Goal: Task Accomplishment & Management: Use online tool/utility

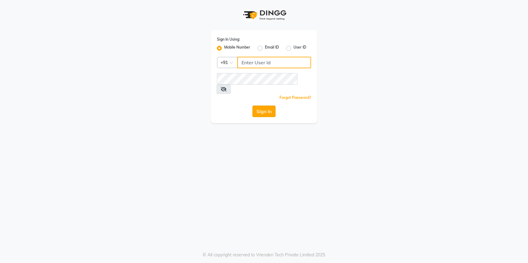
type input "9779259111"
click at [270, 106] on button "Sign In" at bounding box center [263, 112] width 23 height 12
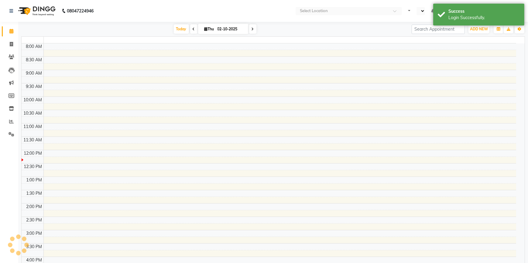
select select "en"
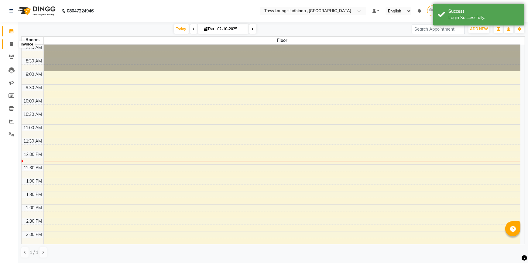
click at [11, 46] on span at bounding box center [11, 44] width 11 height 7
select select "service"
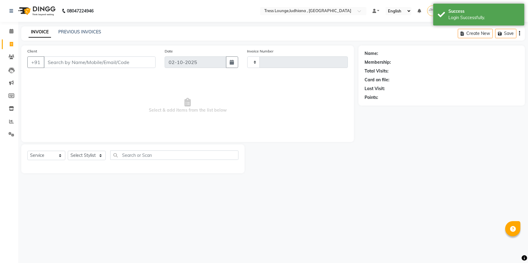
type input "0593"
select select "6306"
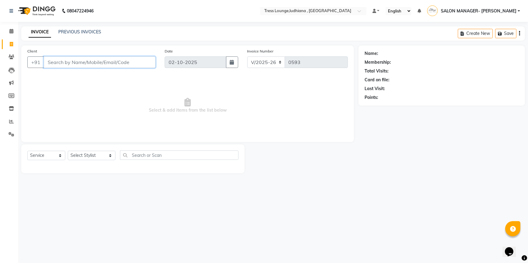
paste input "9814085020"
type input "9814085020"
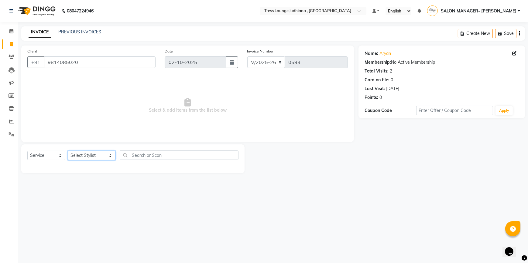
click at [94, 154] on select "Select Stylist DEEPAK JUGNOO [PERSON_NAME] KUNAL [PERSON_NAME] [PERSON_NAME] SA…" at bounding box center [92, 155] width 48 height 9
select select "92857"
click at [68, 151] on select "Select Stylist DEEPAK JUGNOO [PERSON_NAME] KUNAL [PERSON_NAME] [PERSON_NAME] SA…" at bounding box center [92, 155] width 48 height 9
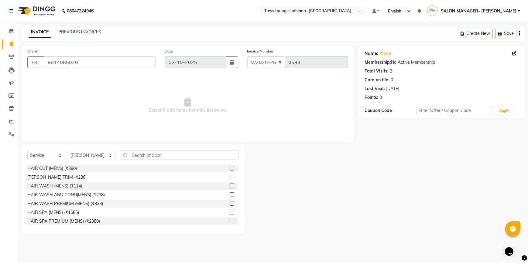
click at [229, 168] on label at bounding box center [231, 168] width 5 height 5
click at [229, 168] on input "checkbox" at bounding box center [231, 169] width 4 height 4
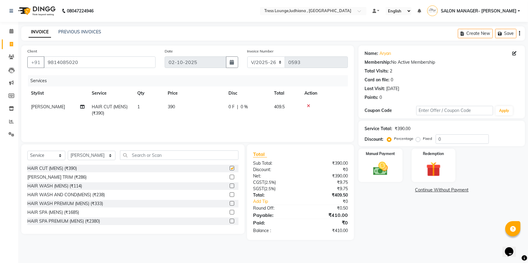
checkbox input "false"
click at [380, 170] on img at bounding box center [380, 169] width 25 height 18
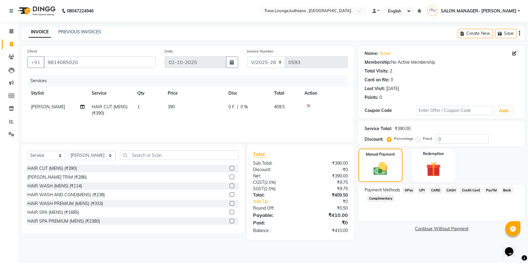
click at [409, 190] on span "GPay" at bounding box center [408, 190] width 12 height 7
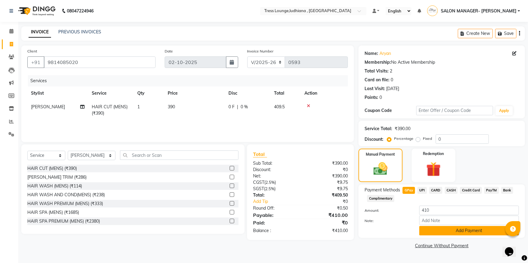
click at [436, 231] on button "Add Payment" at bounding box center [469, 230] width 100 height 9
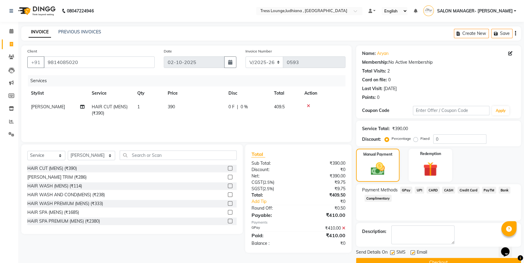
click at [419, 262] on button "Checkout" at bounding box center [438, 262] width 165 height 9
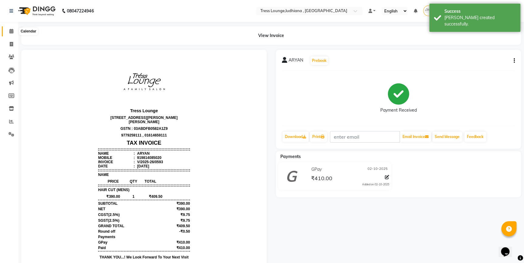
click at [9, 31] on icon at bounding box center [11, 31] width 4 height 5
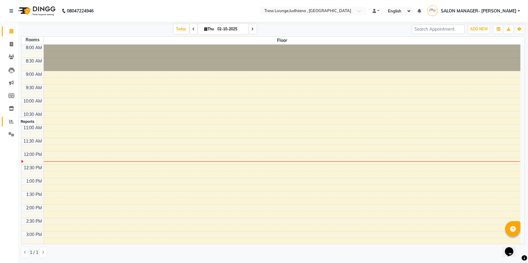
click at [10, 124] on span at bounding box center [11, 121] width 11 height 7
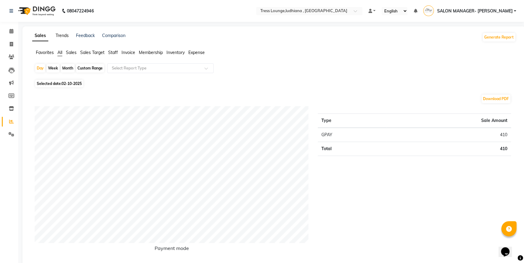
click at [60, 37] on link "Trends" at bounding box center [62, 35] width 13 height 5
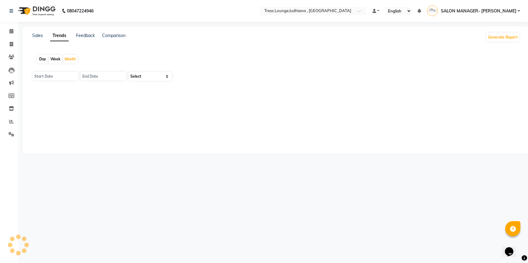
type input "01-10-2025"
type input "[DATE]"
click at [76, 34] on link "Feedback" at bounding box center [85, 35] width 19 height 5
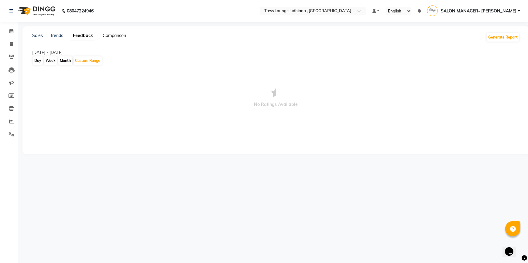
click at [119, 34] on link "Comparison" at bounding box center [114, 35] width 23 height 5
select select "single_date"
select select "single_date_dash"
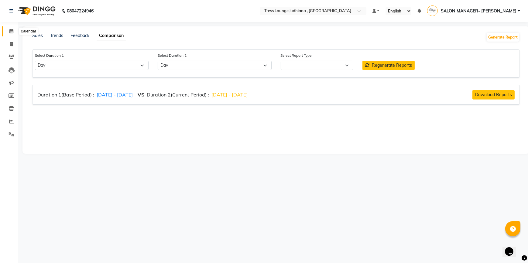
click at [14, 31] on span at bounding box center [11, 31] width 11 height 7
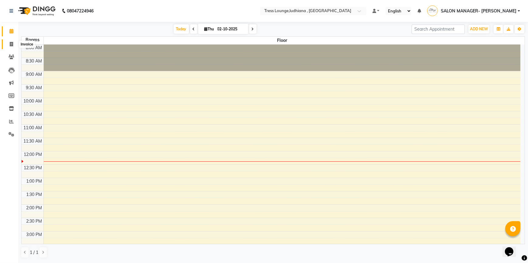
click at [14, 45] on span at bounding box center [11, 44] width 11 height 7
select select "6306"
select select "service"
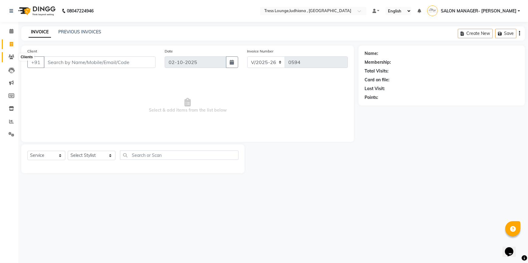
click at [13, 54] on span at bounding box center [11, 57] width 11 height 7
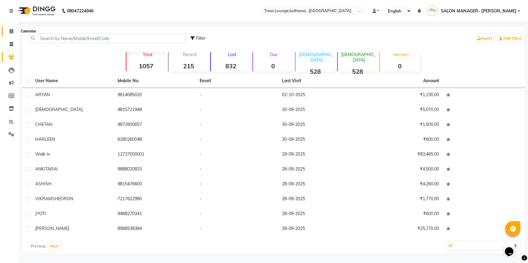
click at [12, 34] on span at bounding box center [11, 31] width 11 height 7
